Goal: Information Seeking & Learning: Learn about a topic

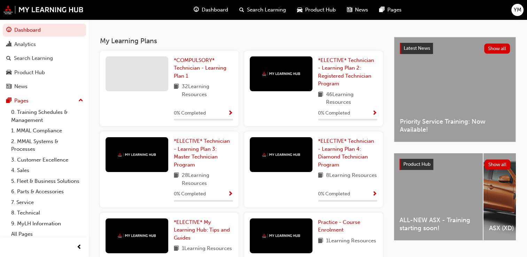
scroll to position [140, 0]
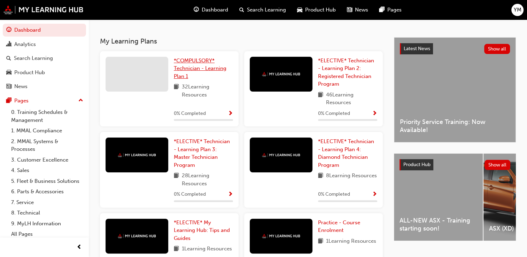
click at [195, 70] on span "*COMPULSORY* Technician - Learning Plan 1" at bounding box center [200, 68] width 53 height 22
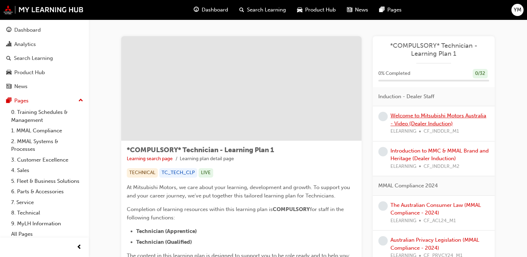
click at [421, 124] on link "Welcome to Mitsubishi Motors Australia - Video (Dealer Induction)" at bounding box center [438, 119] width 96 height 14
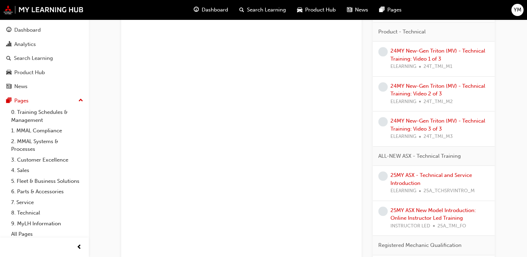
scroll to position [422, 0]
